Goal: Task Accomplishment & Management: Complete application form

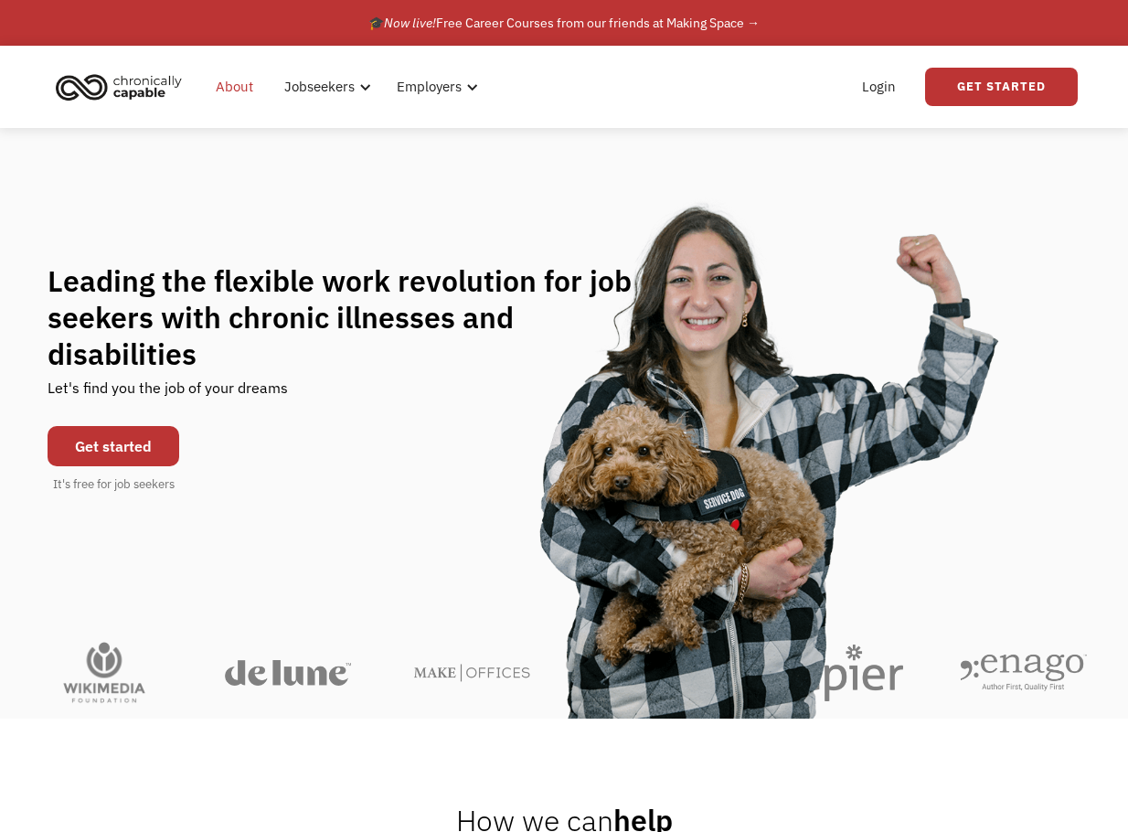
click at [218, 88] on link "About" at bounding box center [234, 87] width 59 height 58
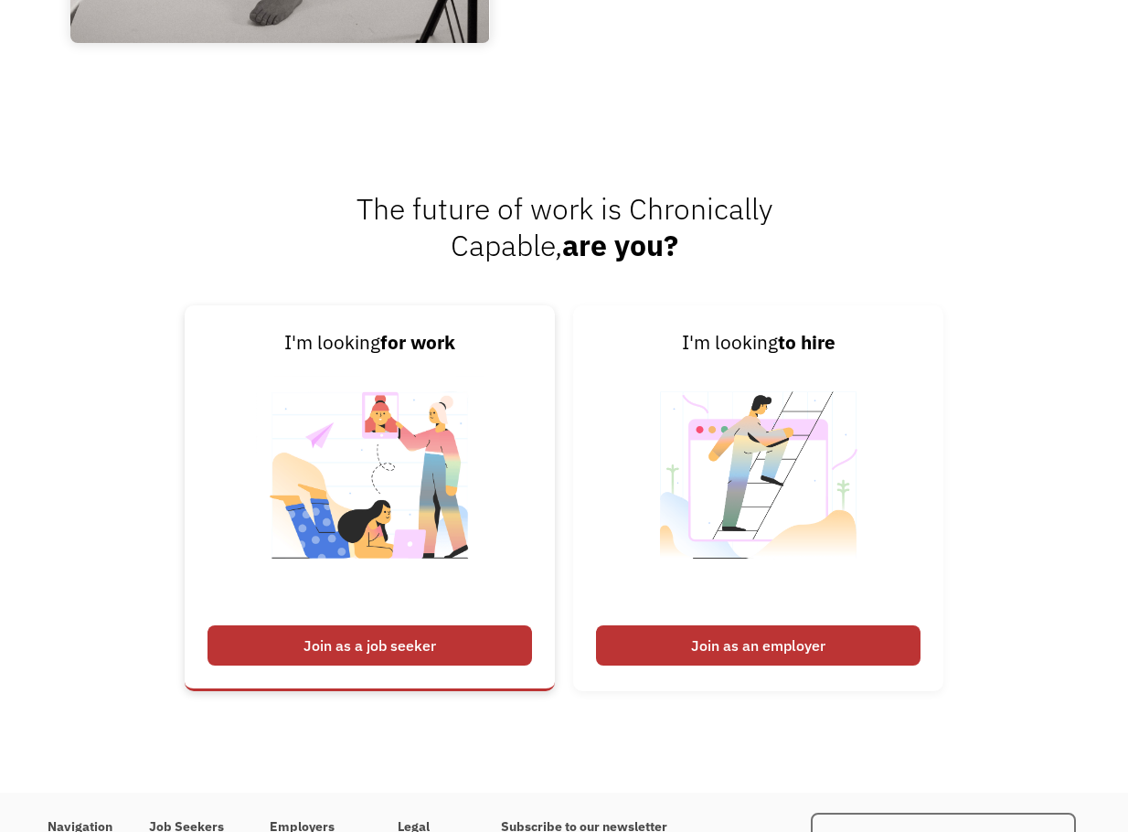
scroll to position [2619, 0]
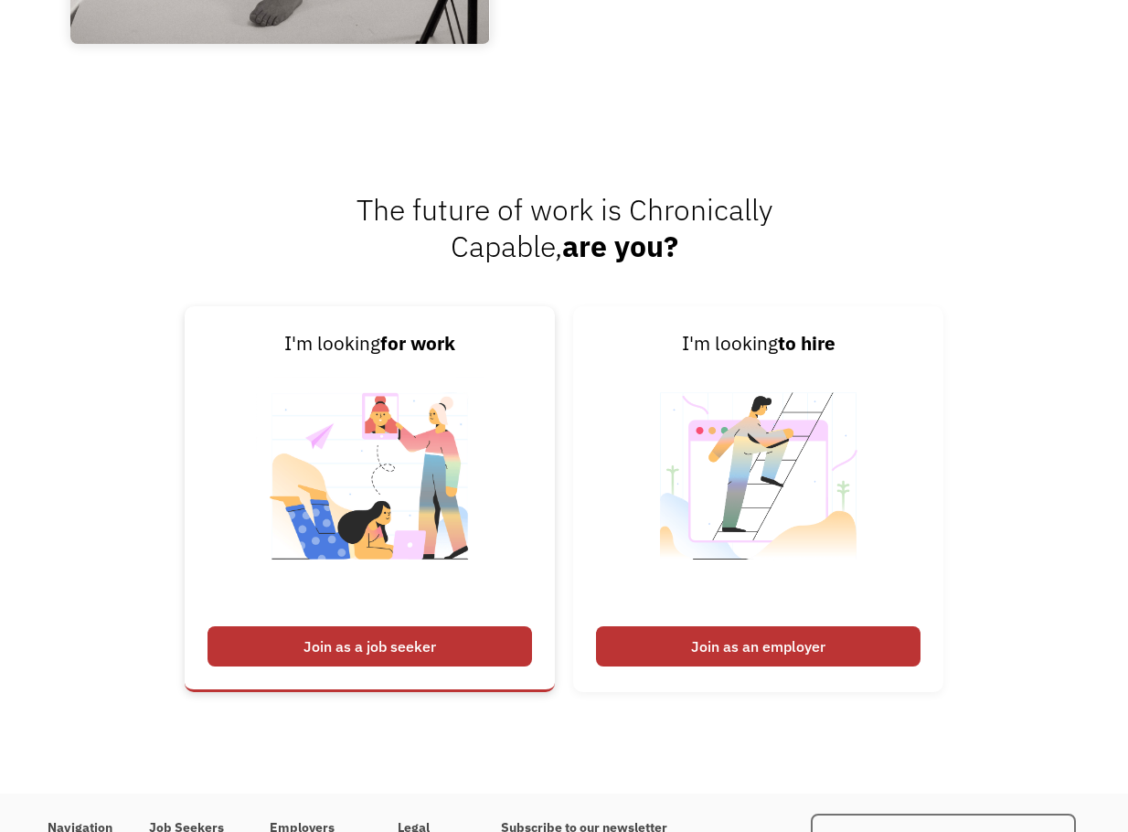
click at [291, 643] on div "Join as a job seeker" at bounding box center [369, 646] width 324 height 40
click at [301, 642] on div "Join as a job seeker" at bounding box center [369, 646] width 324 height 40
click at [458, 645] on div "Join as a job seeker" at bounding box center [369, 646] width 324 height 40
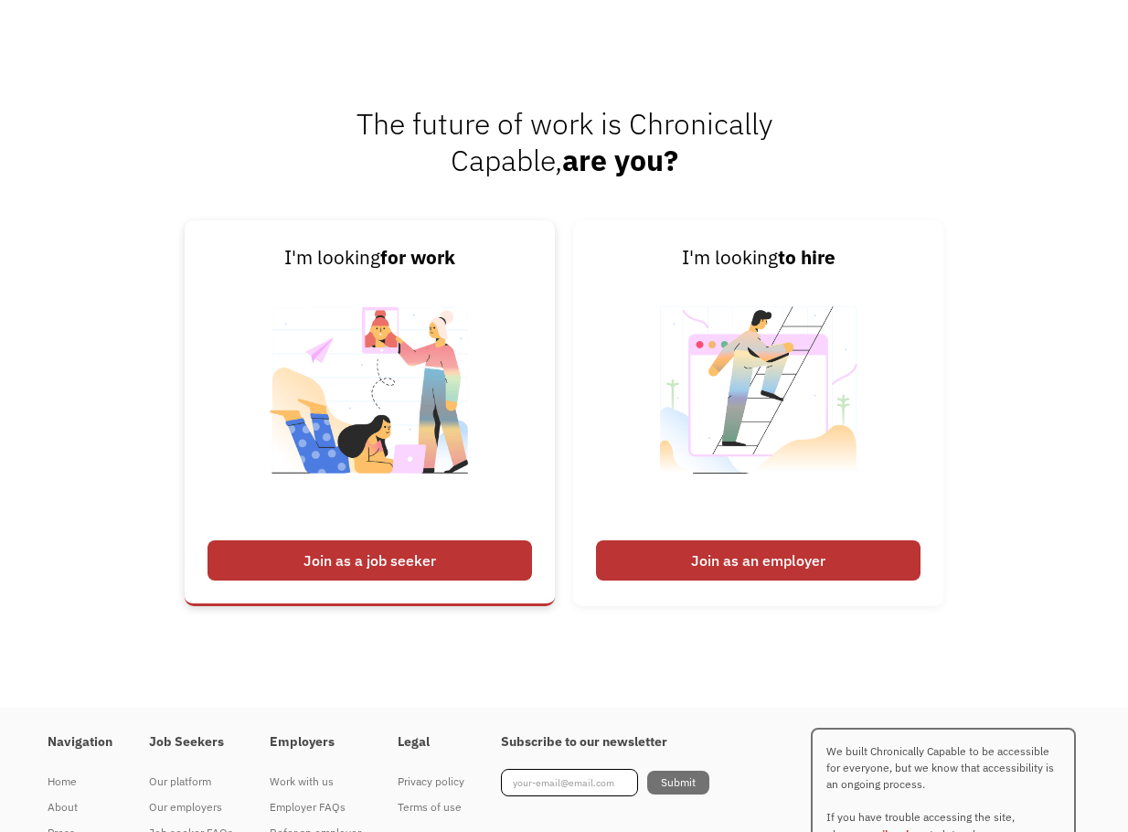
scroll to position [2802, 0]
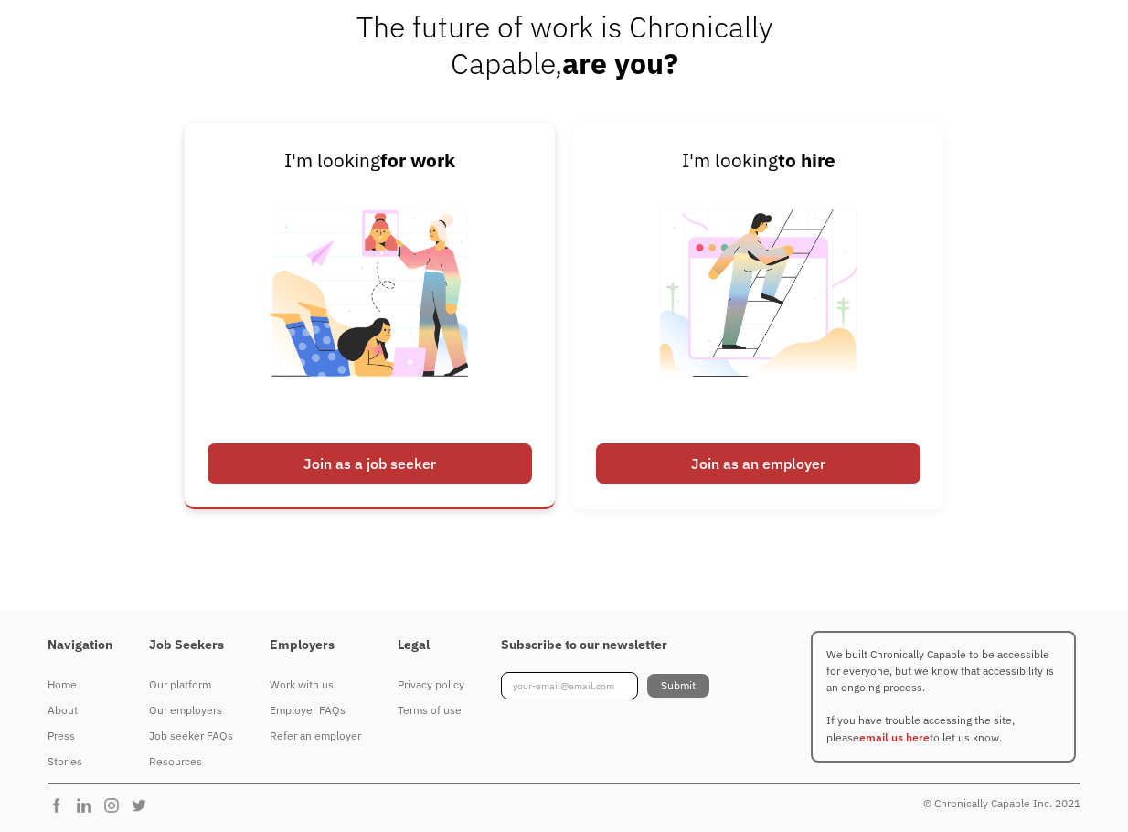
click at [334, 463] on div "Join as a job seeker" at bounding box center [369, 463] width 324 height 40
click at [430, 465] on div "Join as a job seeker" at bounding box center [369, 463] width 324 height 40
drag, startPoint x: 430, startPoint y: 465, endPoint x: 420, endPoint y: 377, distance: 89.2
click at [431, 464] on div "Join as a job seeker" at bounding box center [369, 463] width 324 height 40
drag, startPoint x: 416, startPoint y: 326, endPoint x: 411, endPoint y: 271, distance: 55.0
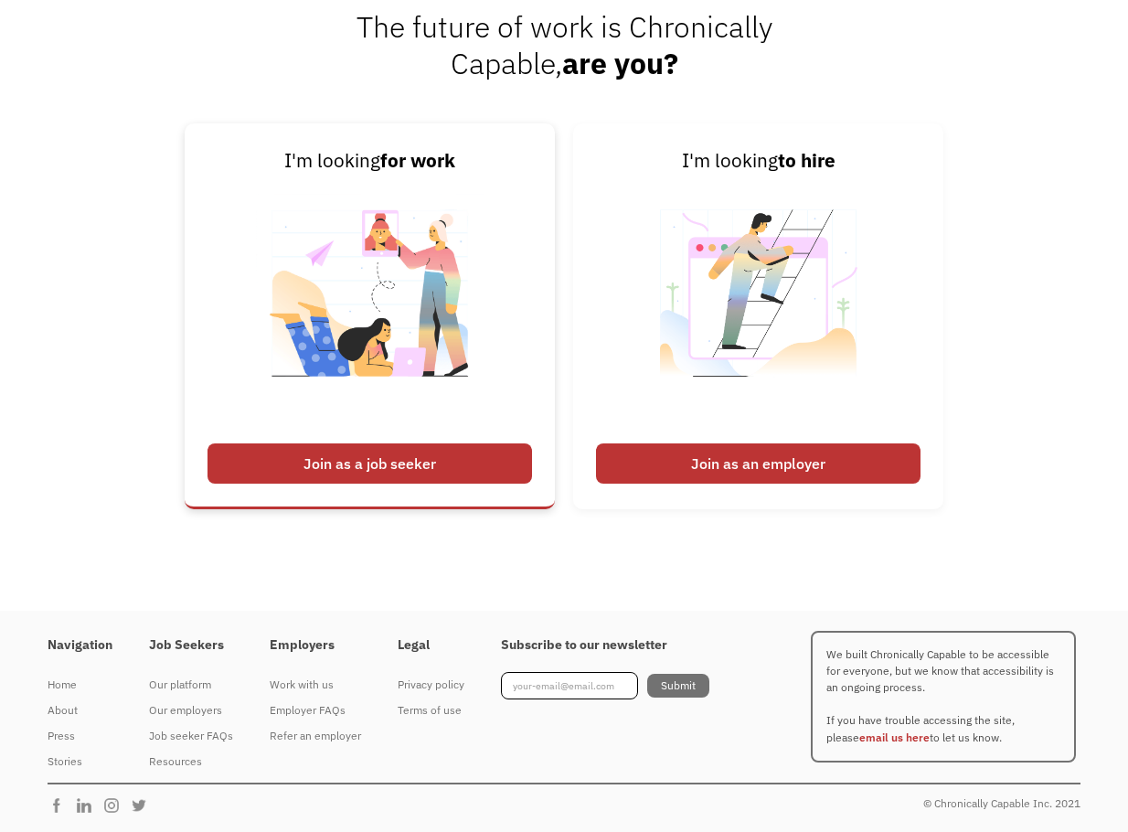
click at [416, 324] on img at bounding box center [370, 304] width 228 height 259
click at [401, 186] on img at bounding box center [370, 304] width 228 height 259
click at [217, 217] on link "I'm looking for work Join as a job seeker" at bounding box center [370, 316] width 370 height 386
click at [243, 433] on link "I'm looking for work Join as a job seeker" at bounding box center [370, 316] width 370 height 386
click at [245, 468] on div "Join as a job seeker" at bounding box center [369, 463] width 324 height 40
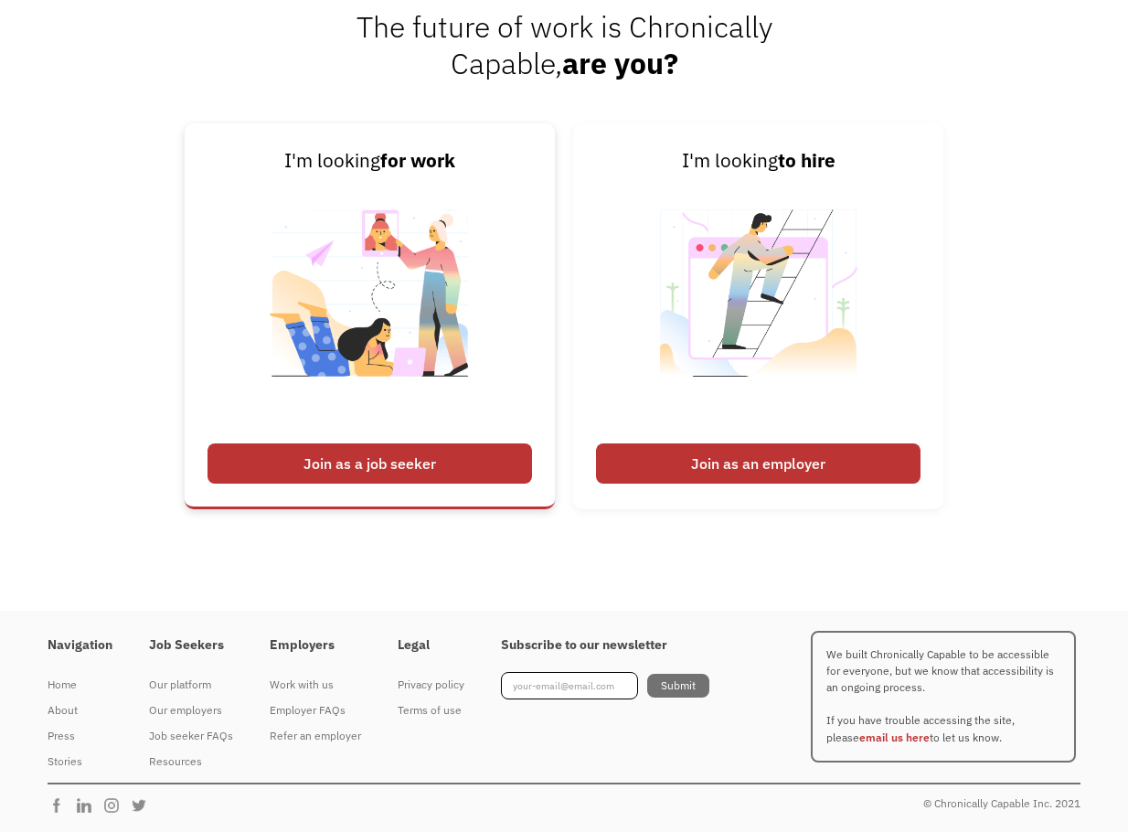
click at [467, 491] on link "I'm looking for work Join as a job seeker" at bounding box center [370, 316] width 370 height 386
click at [465, 476] on div "Join as a job seeker" at bounding box center [369, 463] width 324 height 40
click at [462, 467] on div "Join as a job seeker" at bounding box center [369, 463] width 324 height 40
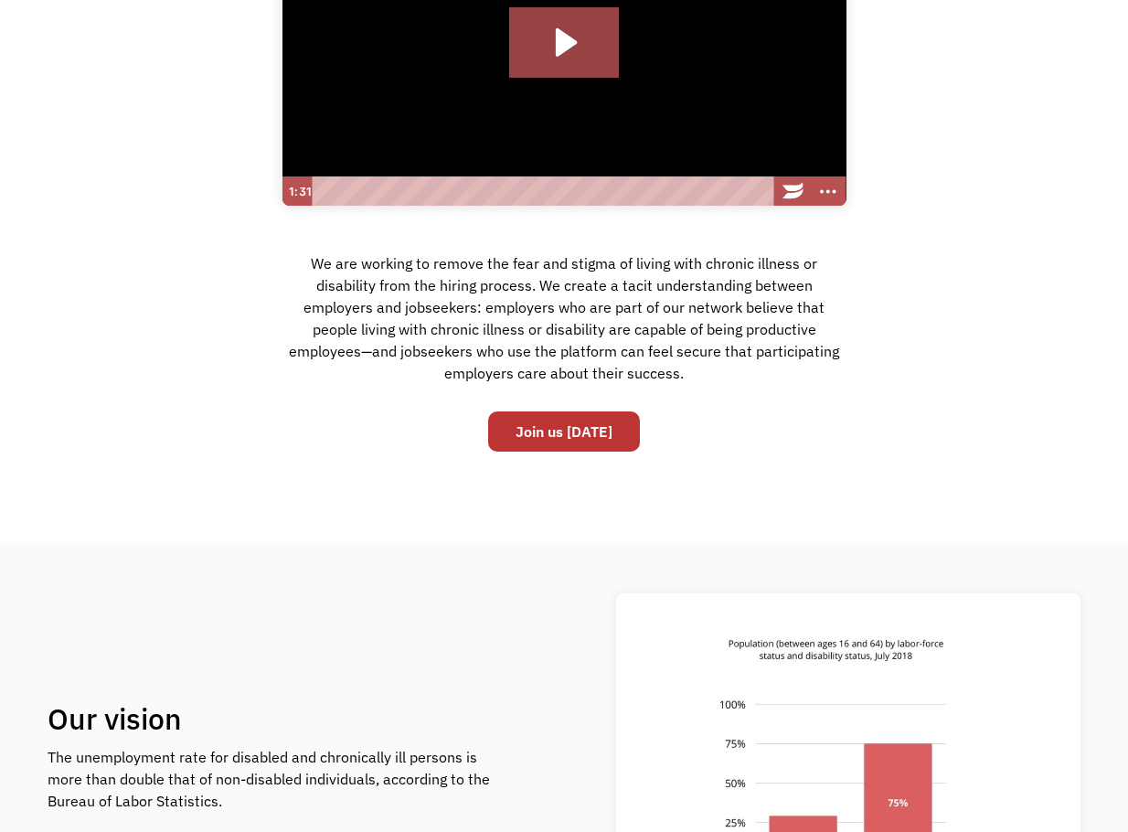
scroll to position [335, 0]
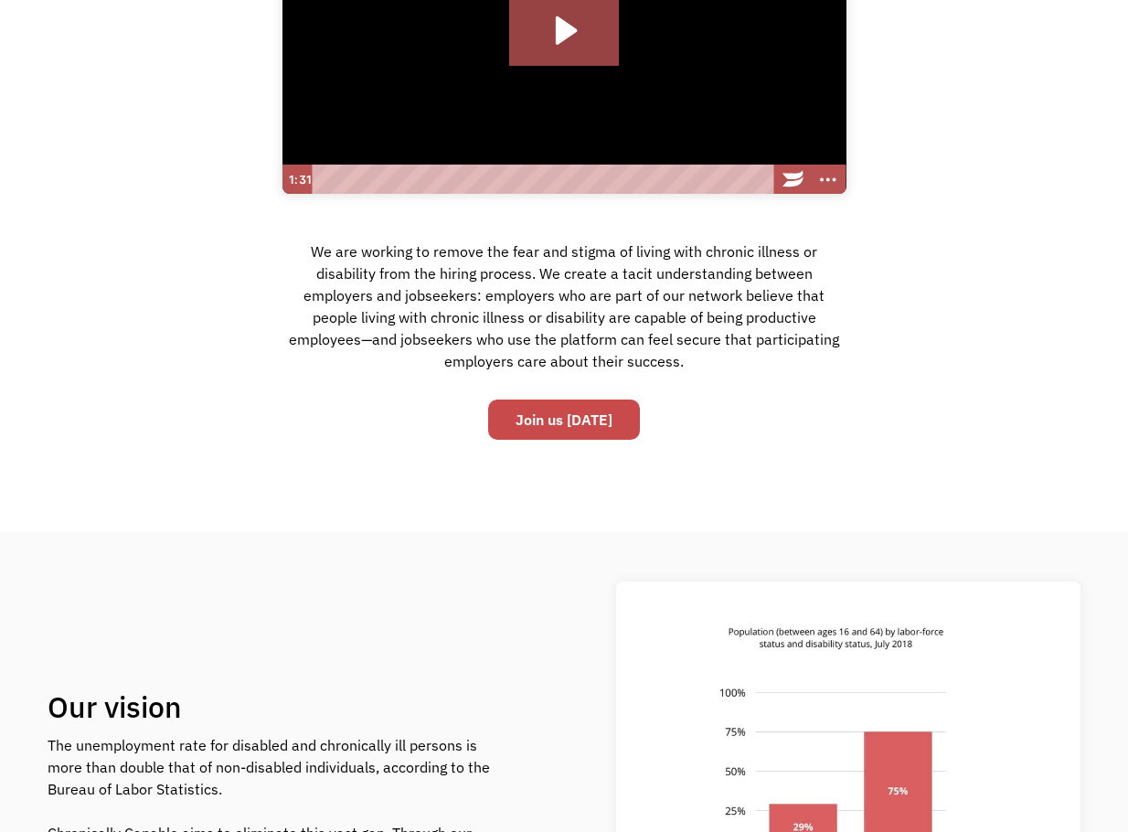
click at [536, 428] on link "Join us [DATE]" at bounding box center [564, 419] width 152 height 40
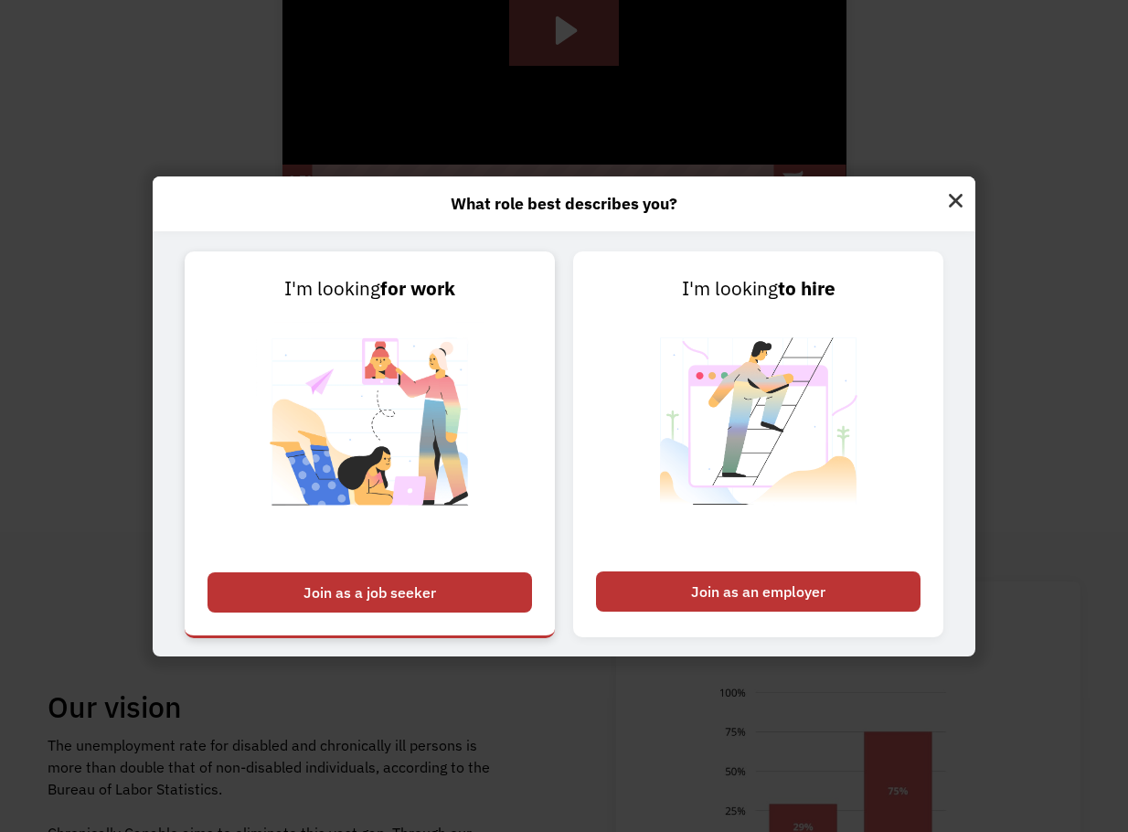
click at [380, 603] on div "Join as a job seeker" at bounding box center [369, 592] width 324 height 40
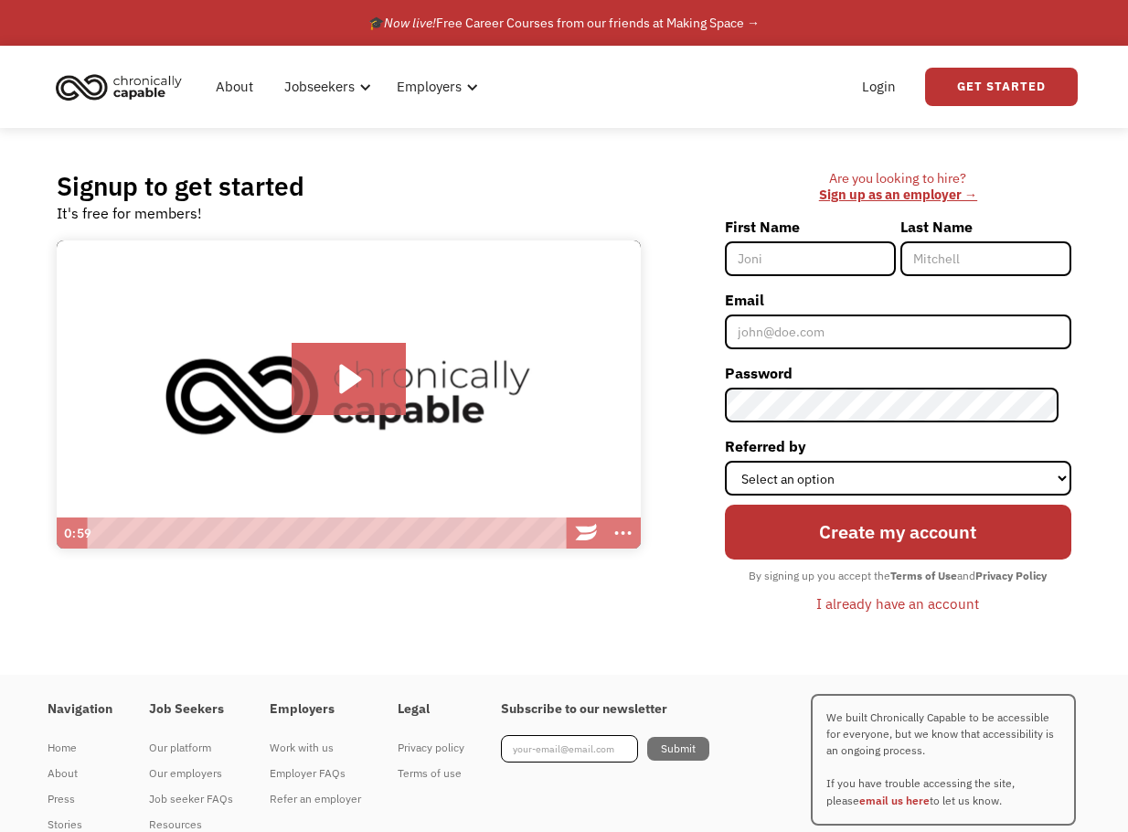
scroll to position [63, 0]
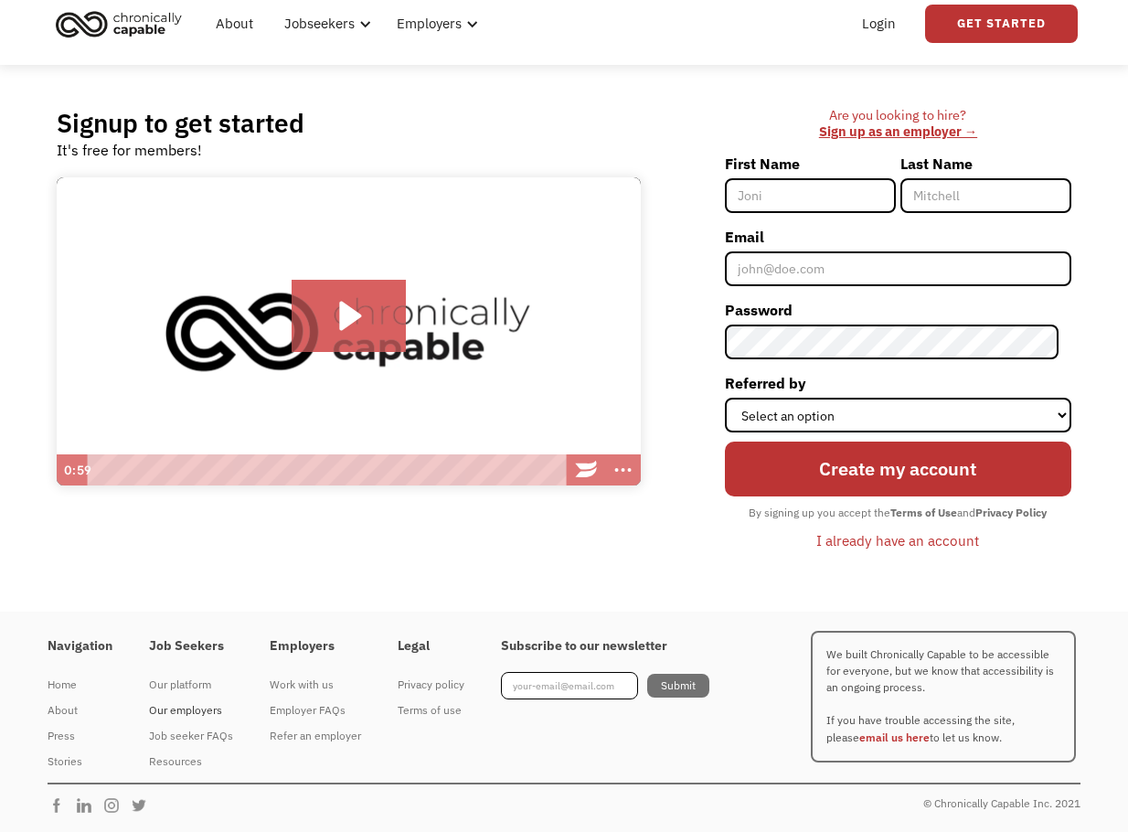
click at [216, 713] on div "Our employers" at bounding box center [191, 710] width 84 height 22
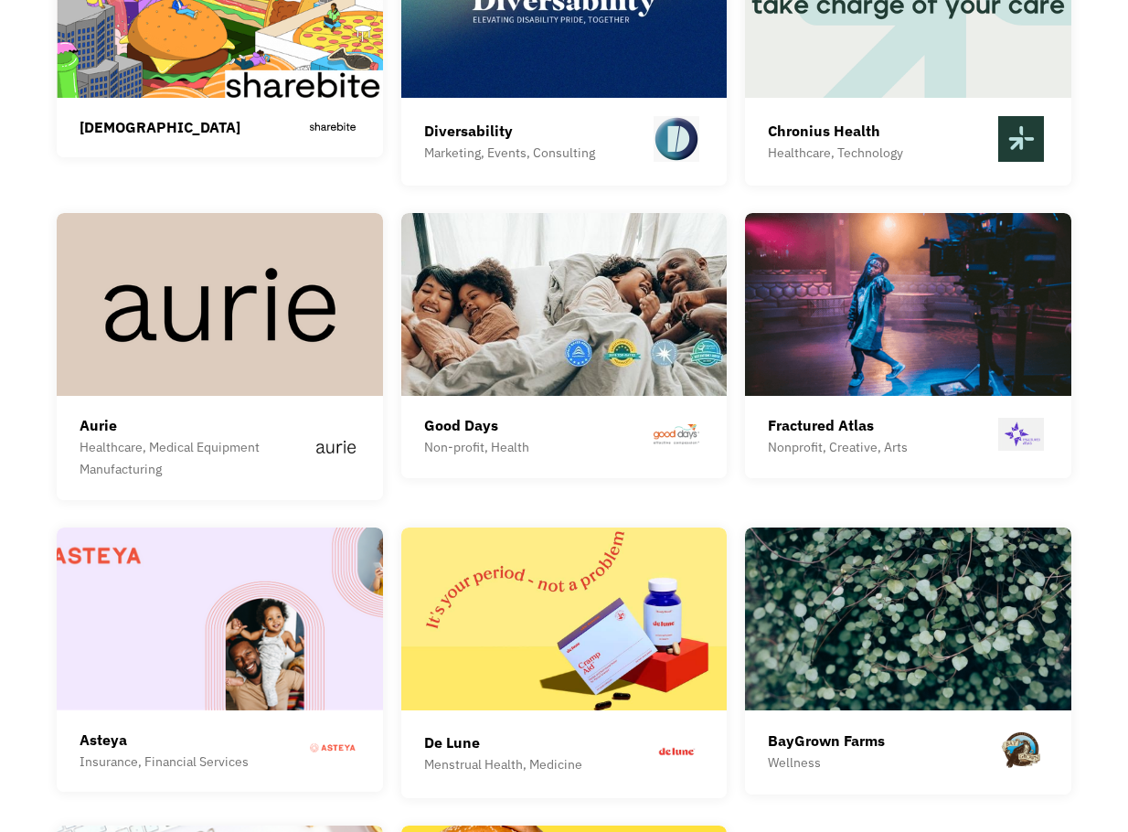
scroll to position [5027, 0]
